Goal: Information Seeking & Learning: Learn about a topic

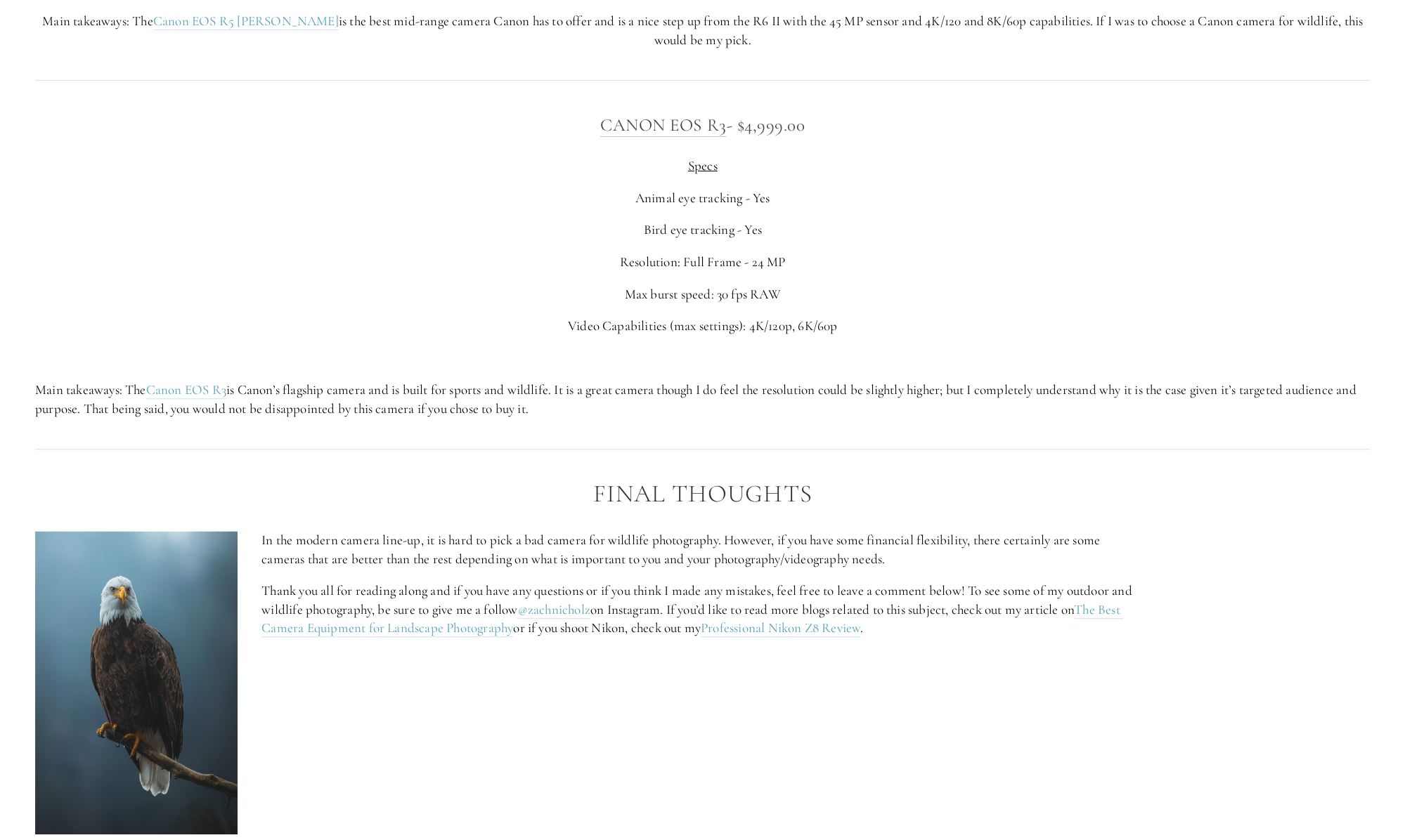
scroll to position [5859, 0]
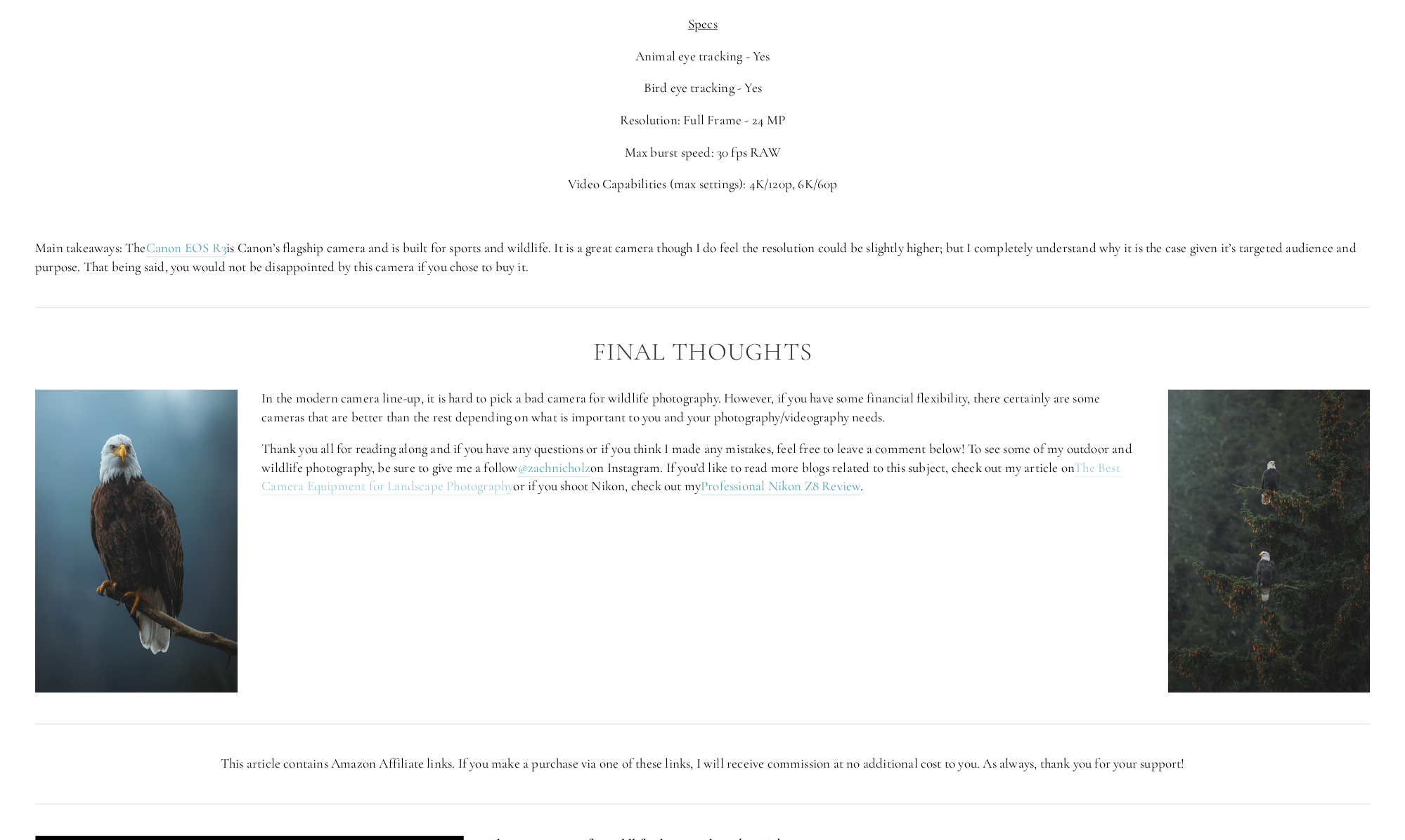
click at [1108, 487] on link "The Best Camera Equipment for Landscape Photography" at bounding box center [691, 478] width 861 height 36
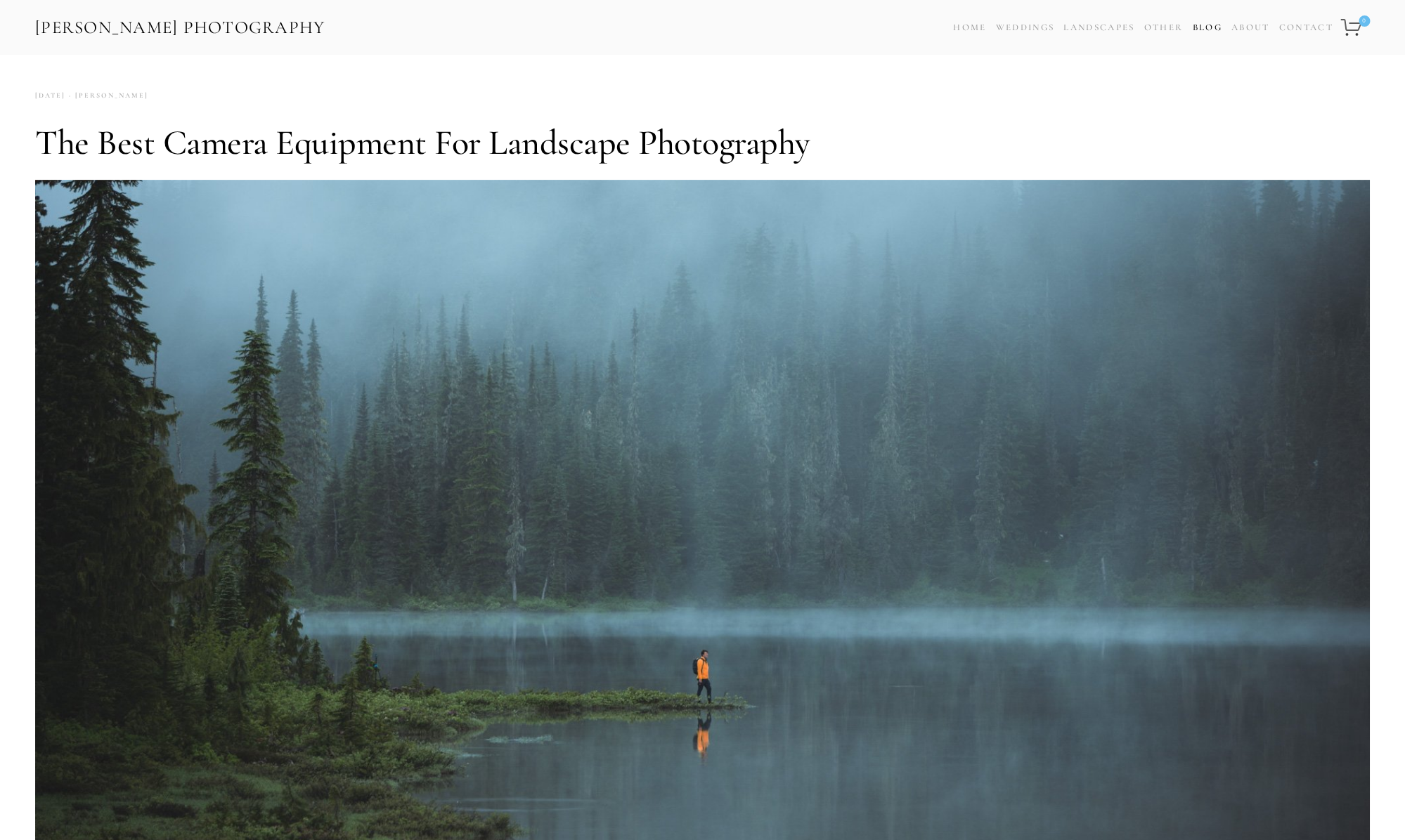
click at [1198, 28] on link "Blog" at bounding box center [1206, 27] width 30 height 21
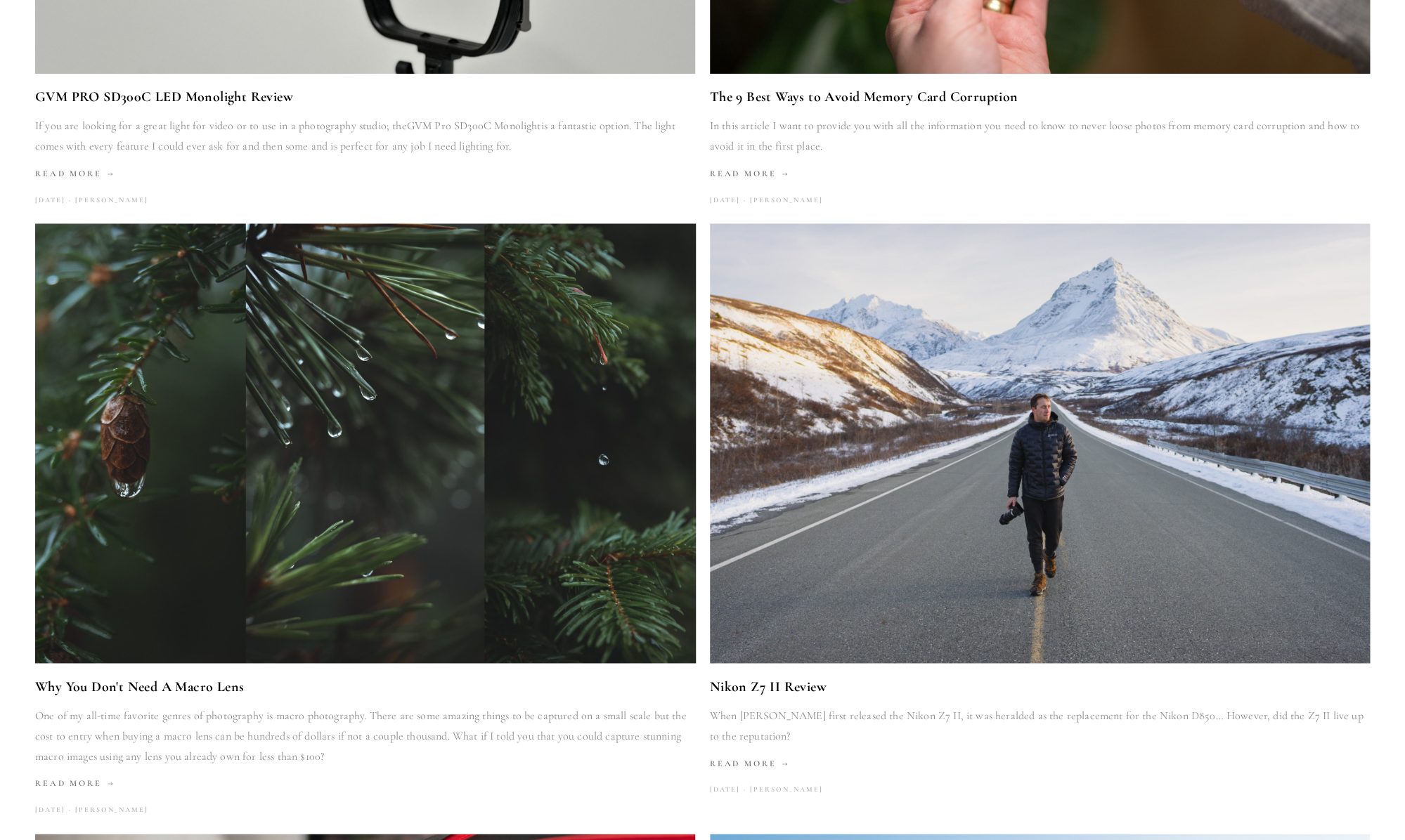
scroll to position [577, 0]
click at [854, 585] on img at bounding box center [1040, 443] width 782 height 440
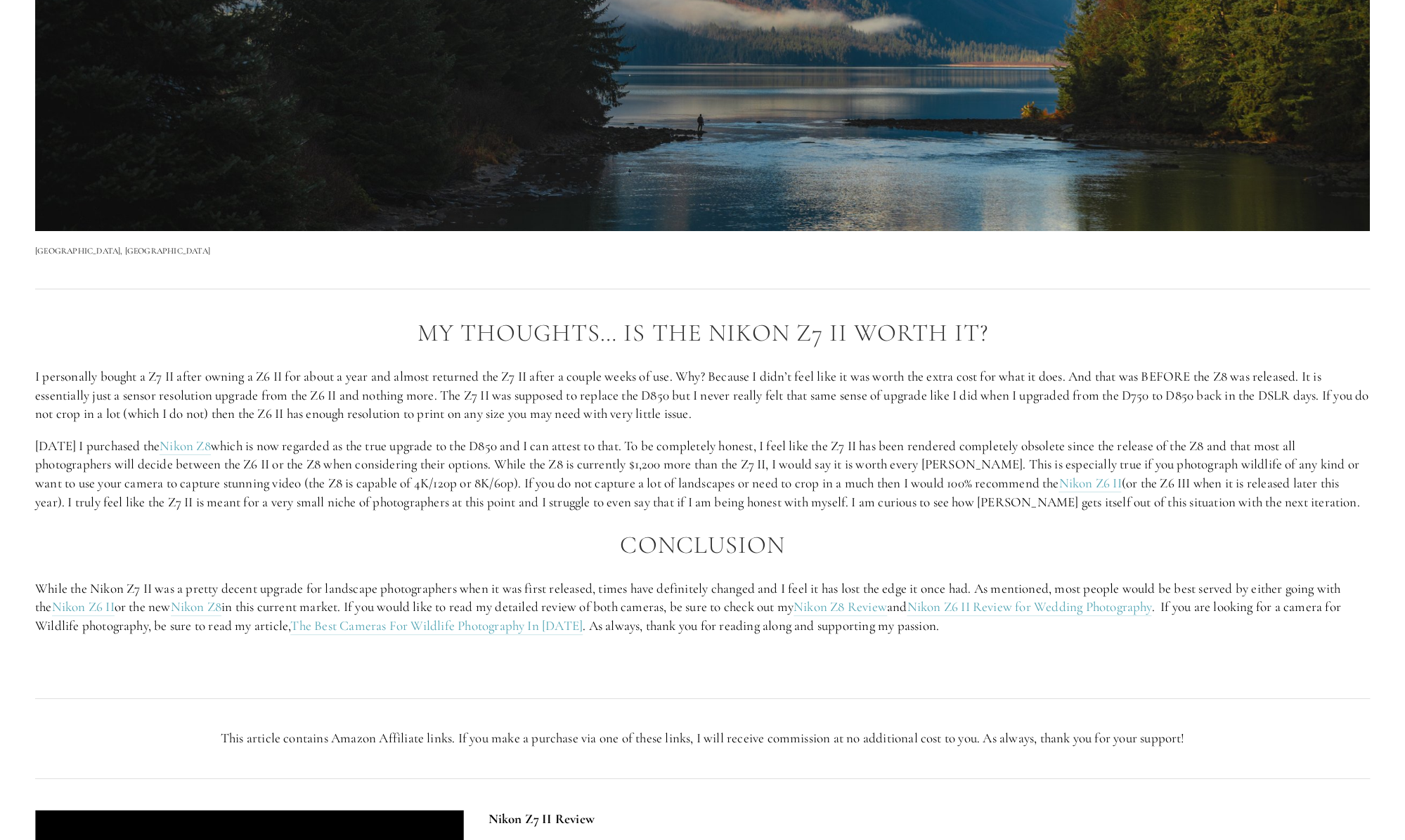
scroll to position [2823, 0]
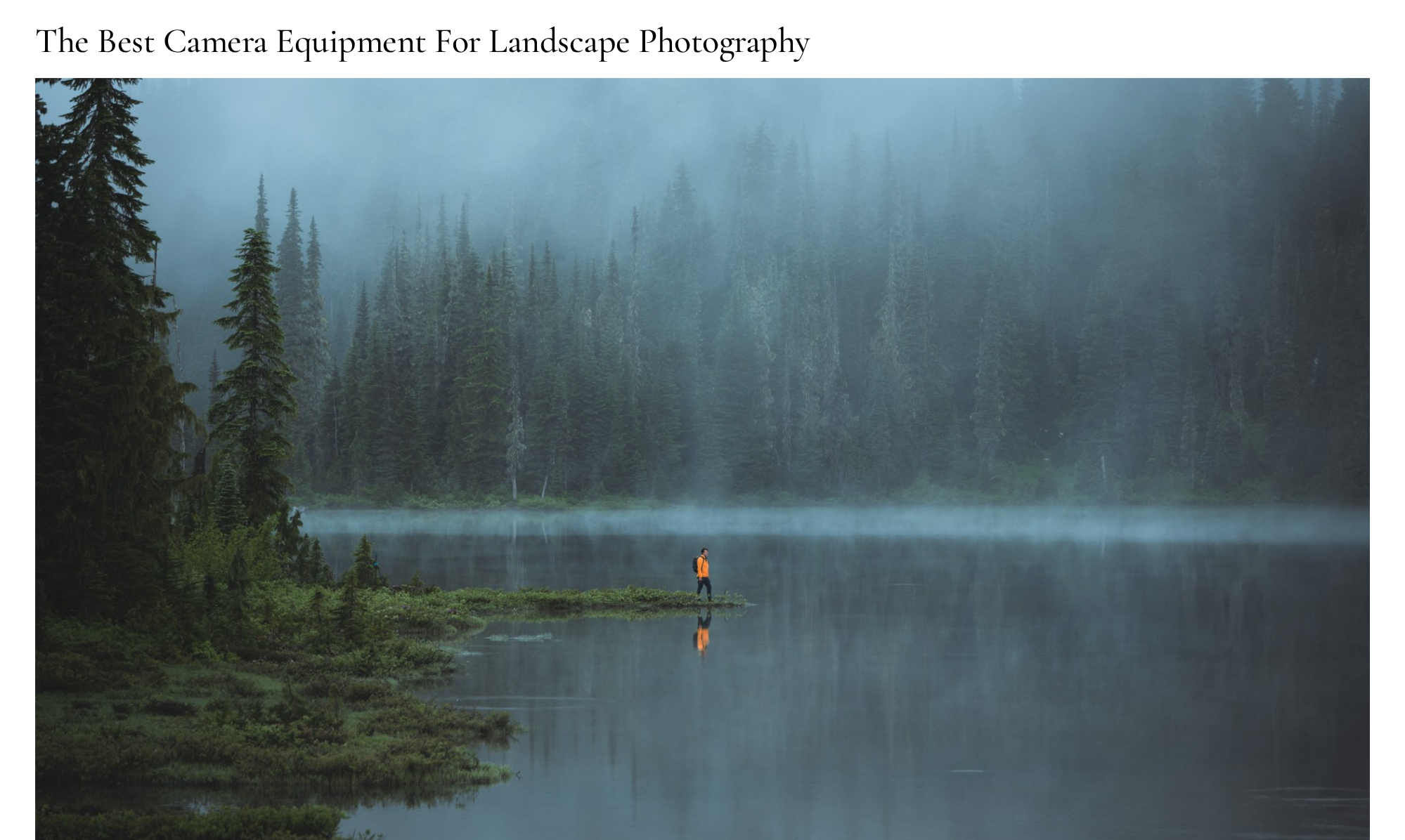
scroll to position [324, 0]
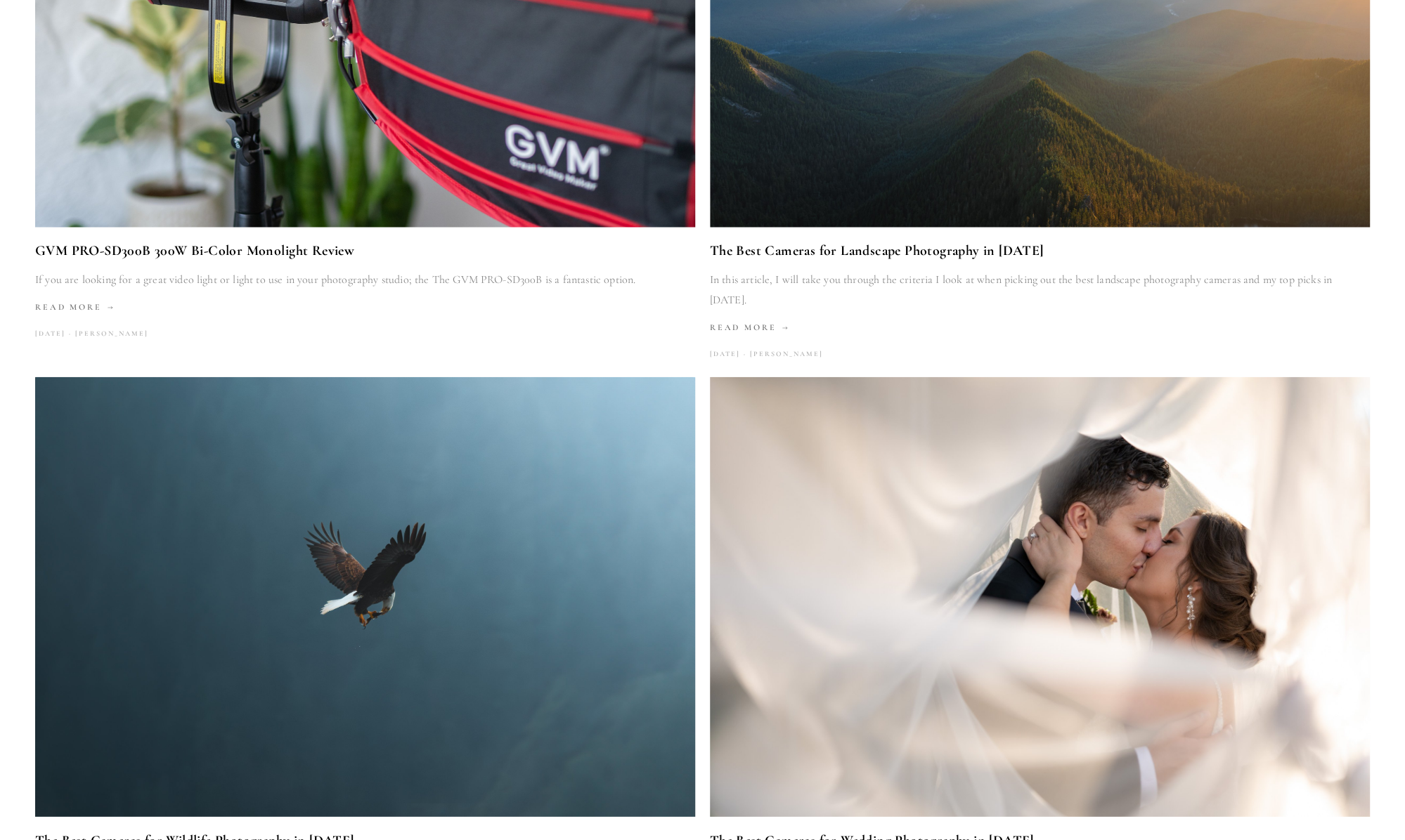
scroll to position [1439, 0]
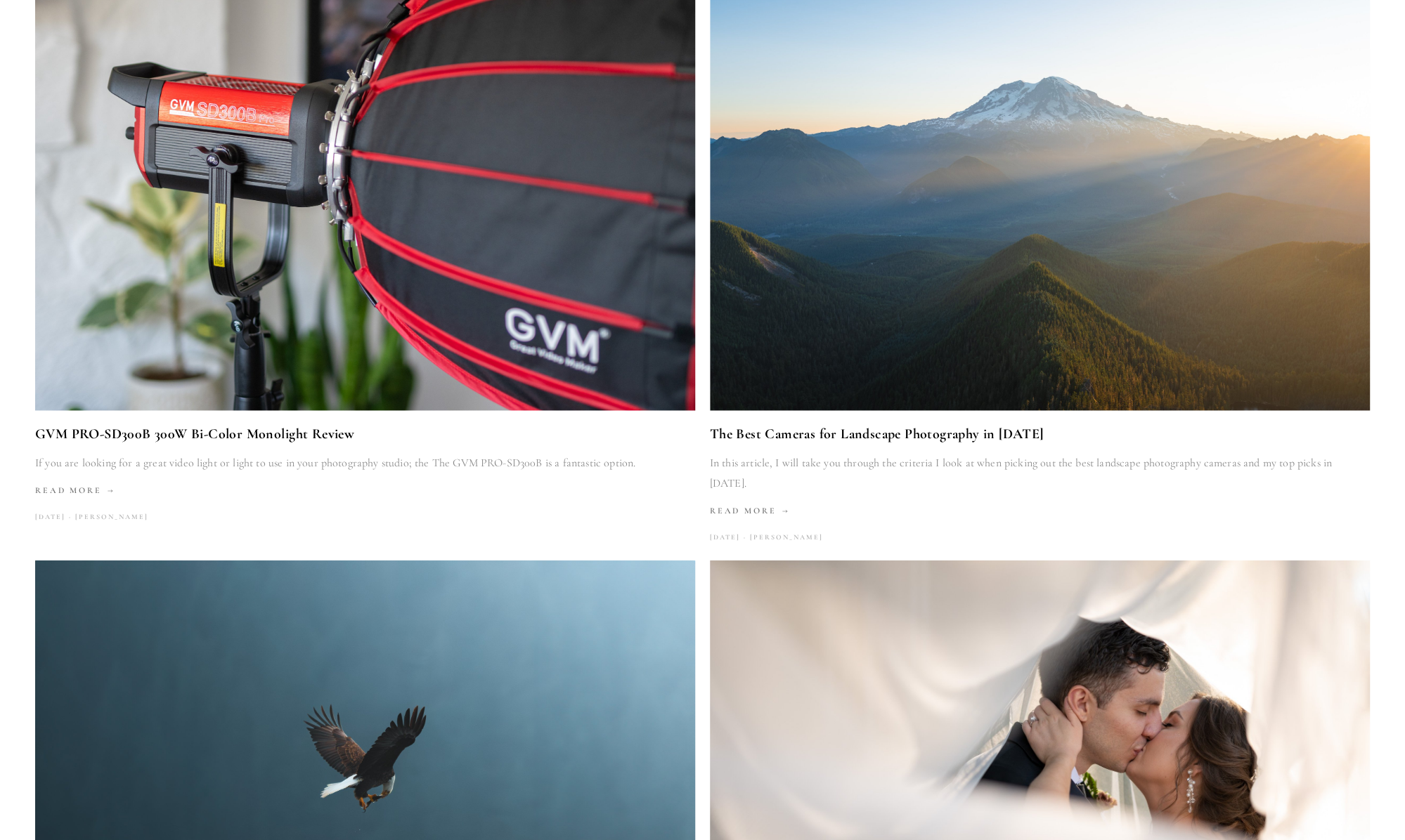
click at [834, 275] on img at bounding box center [1040, 191] width 660 height 440
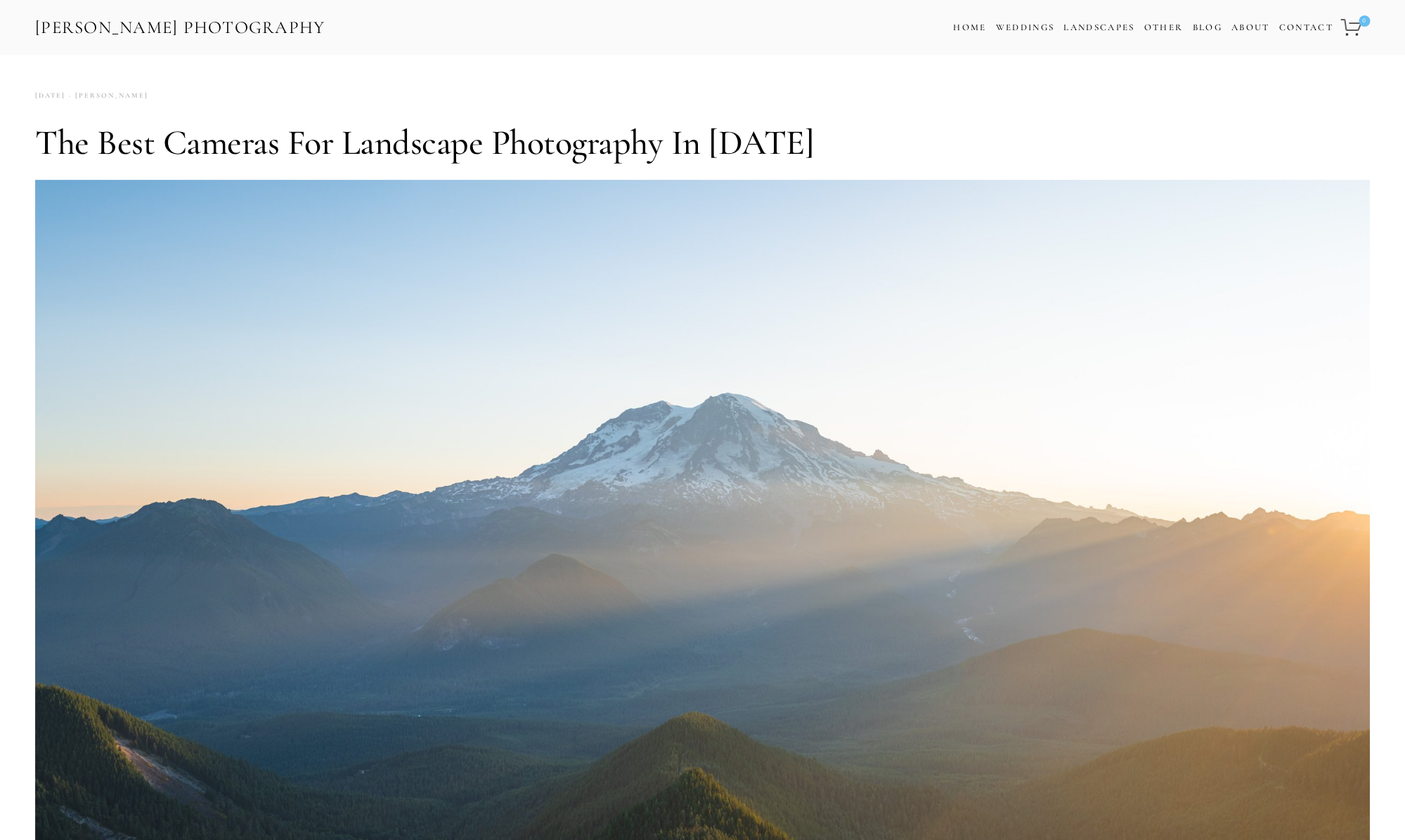
scroll to position [4, 0]
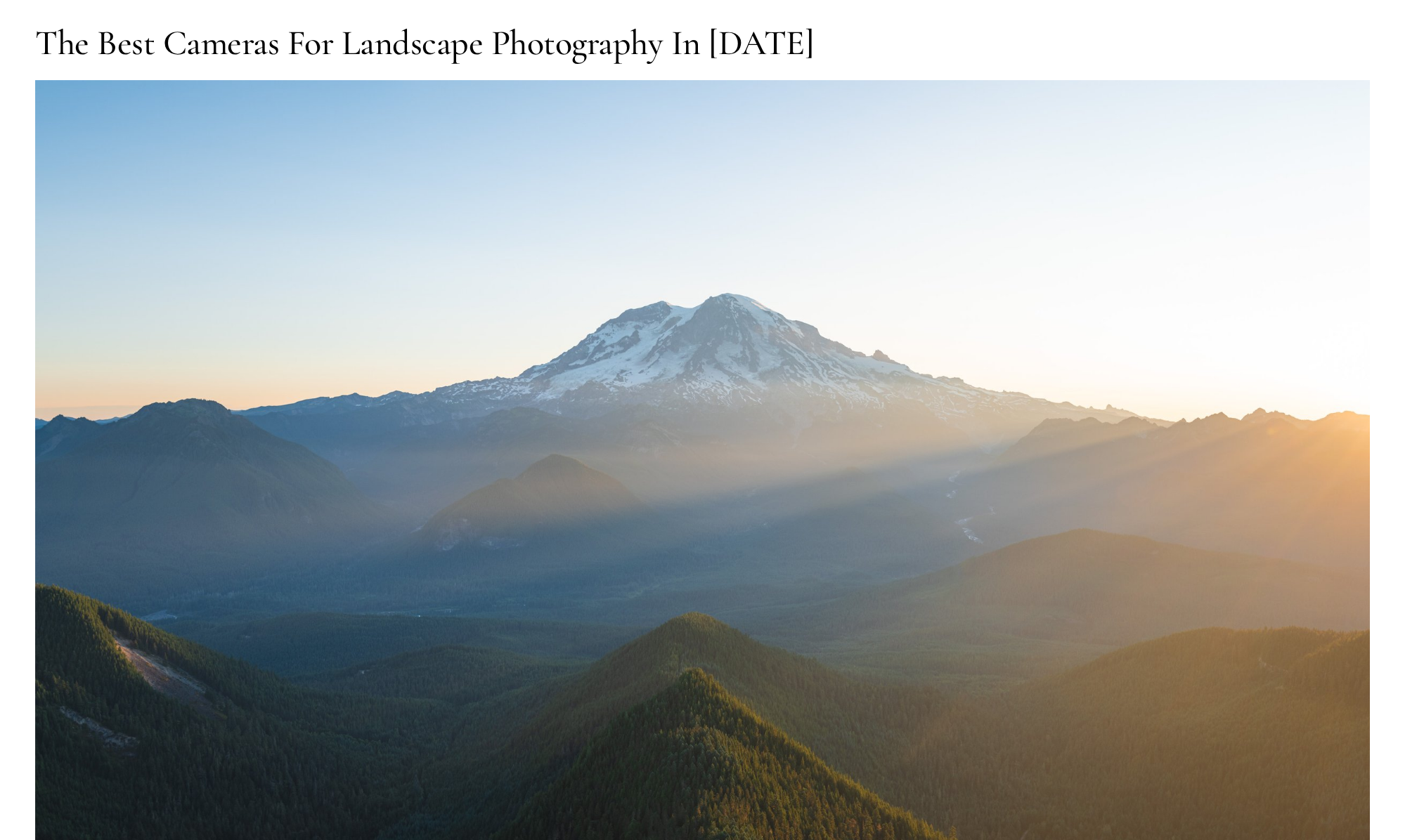
scroll to position [0, 0]
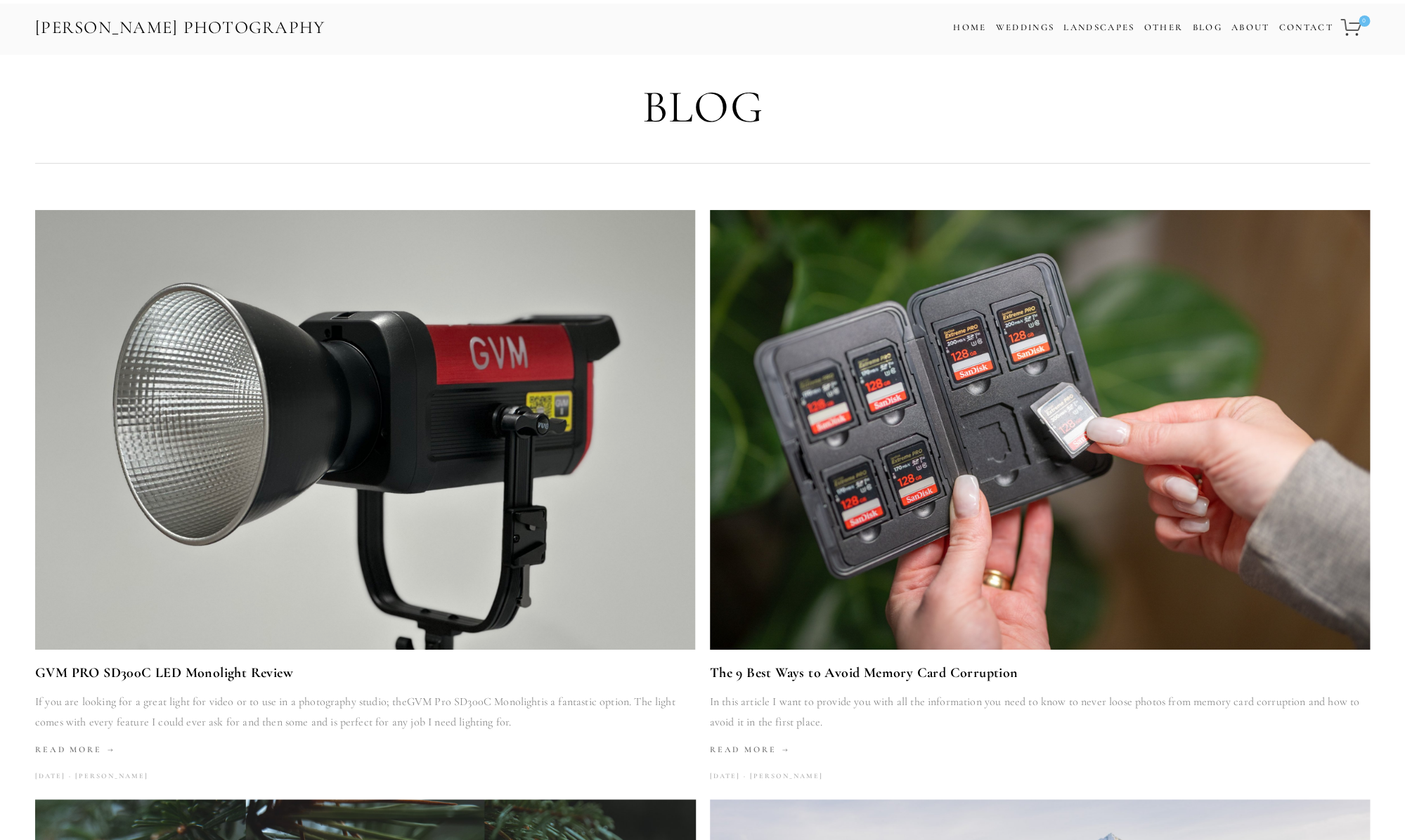
scroll to position [1439, 0]
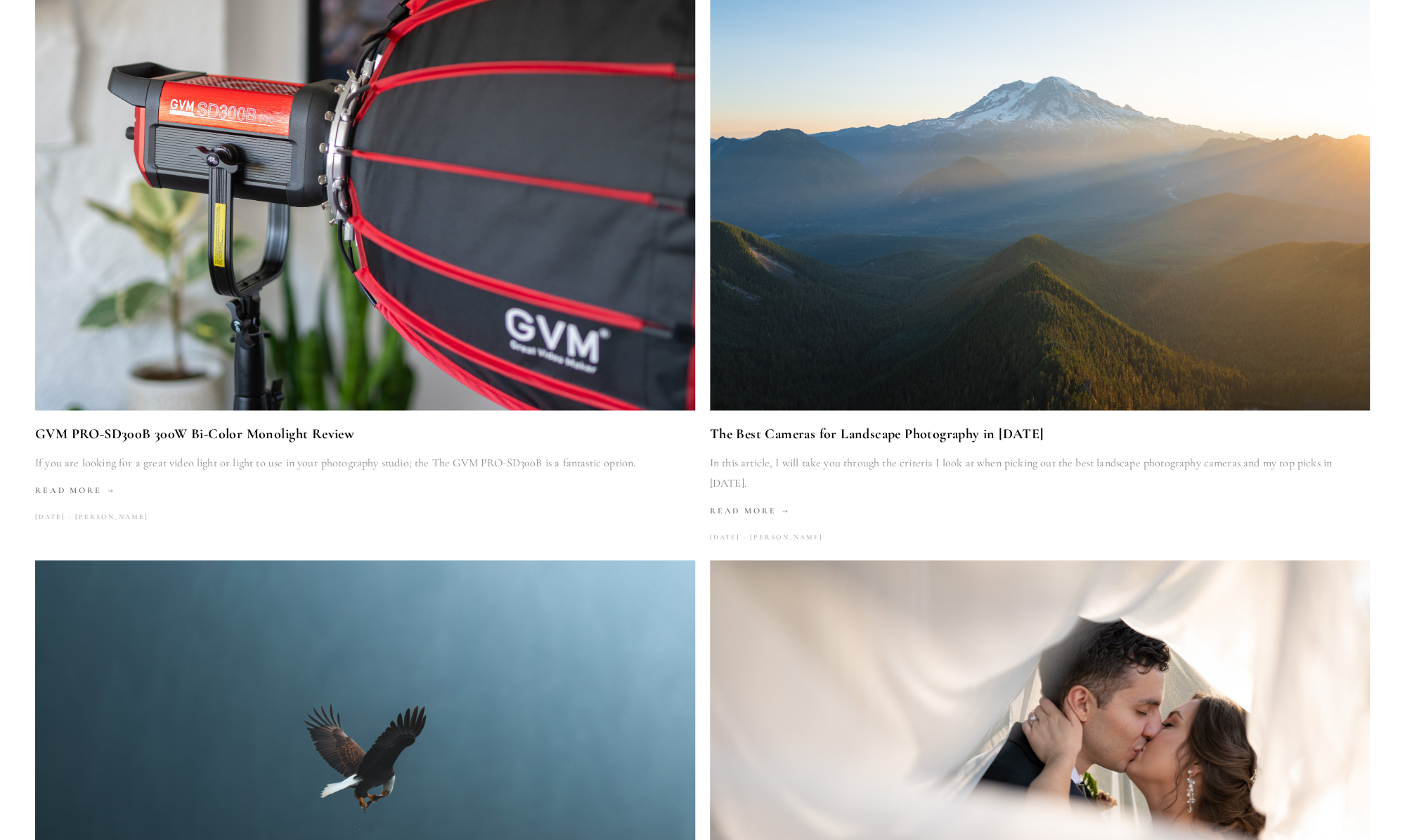
click at [489, 593] on img at bounding box center [365, 780] width 660 height 440
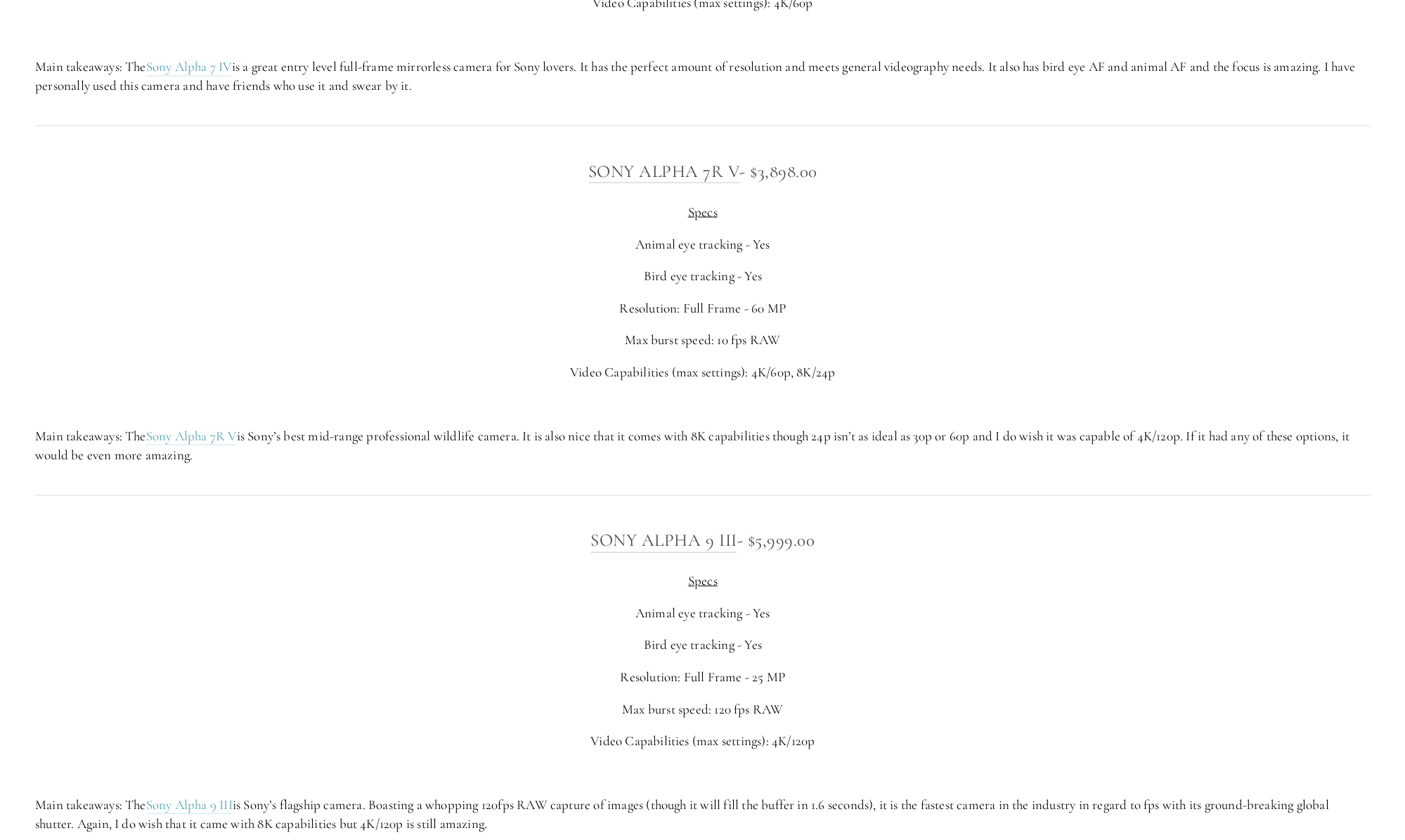
scroll to position [4194, 0]
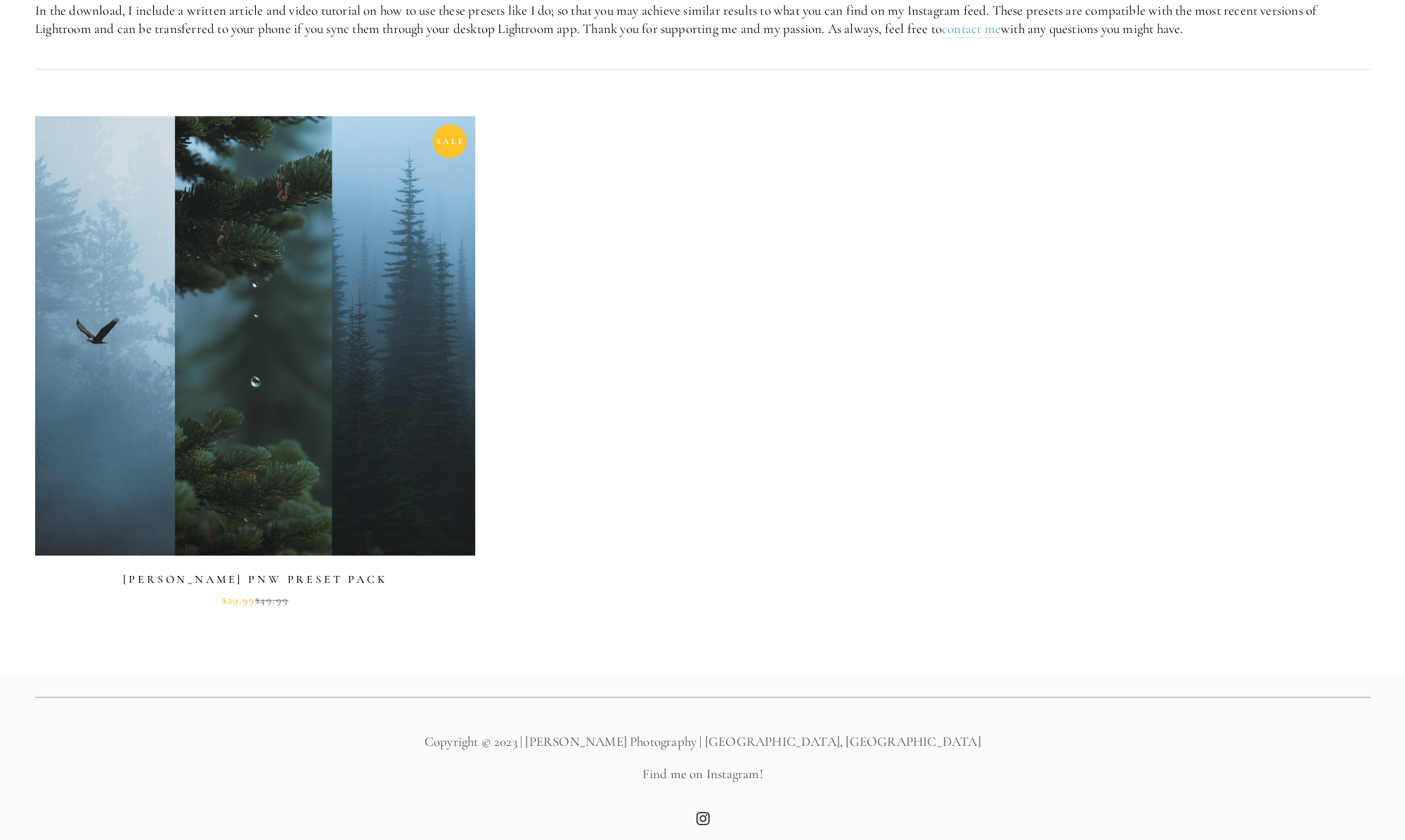
scroll to position [496, 0]
